Goal: Check status: Verify the current state of an ongoing process or item

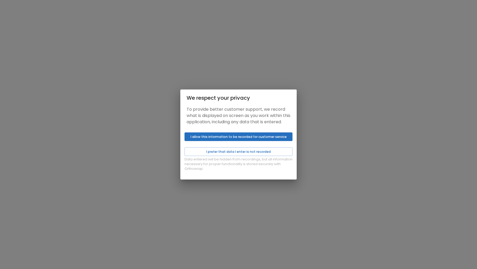
scroll to position [0, 0]
click at [256, 155] on button "I prefer that data I enter is not recorded" at bounding box center [239, 152] width 108 height 9
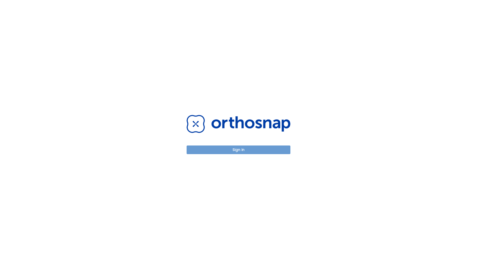
drag, startPoint x: 280, startPoint y: 151, endPoint x: 318, endPoint y: 154, distance: 38.2
click at [281, 151] on button "Sign in" at bounding box center [239, 150] width 104 height 9
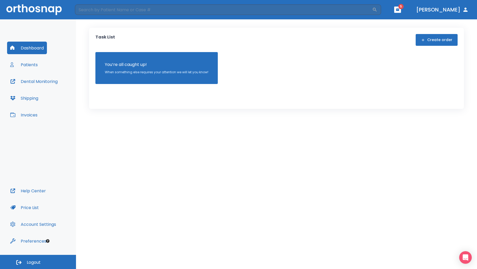
click at [30, 64] on button "Patients" at bounding box center [24, 64] width 34 height 13
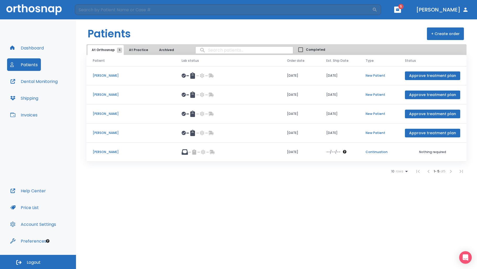
scroll to position [0, 0]
click at [109, 133] on p "Alyssa Taylor" at bounding box center [131, 133] width 76 height 5
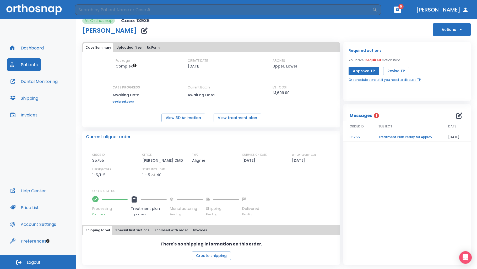
scroll to position [6, 0]
click at [251, 118] on button "View treatment plan" at bounding box center [238, 118] width 48 height 9
